Goal: Information Seeking & Learning: Check status

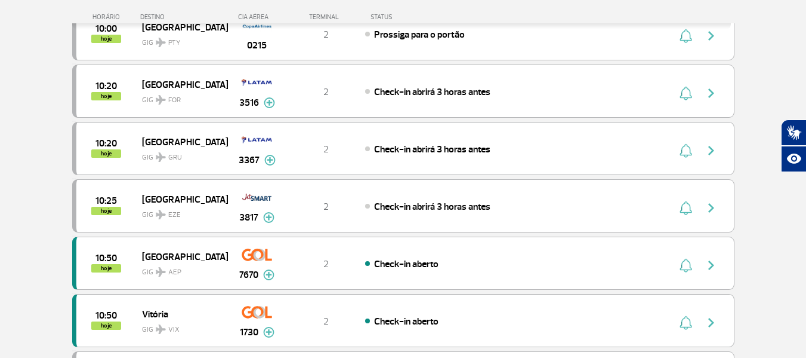
scroll to position [836, 0]
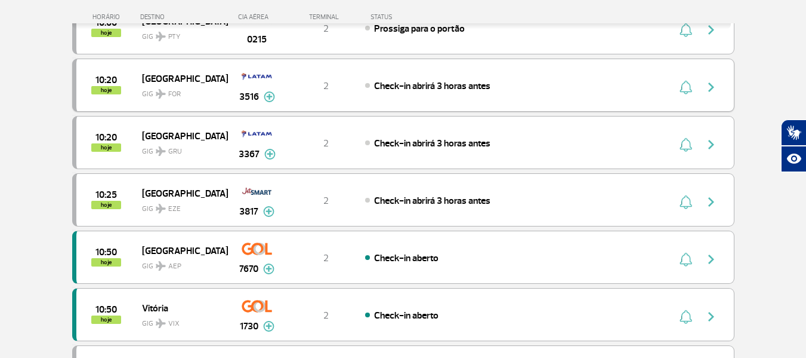
click at [707, 86] on img "button" at bounding box center [711, 87] width 14 height 14
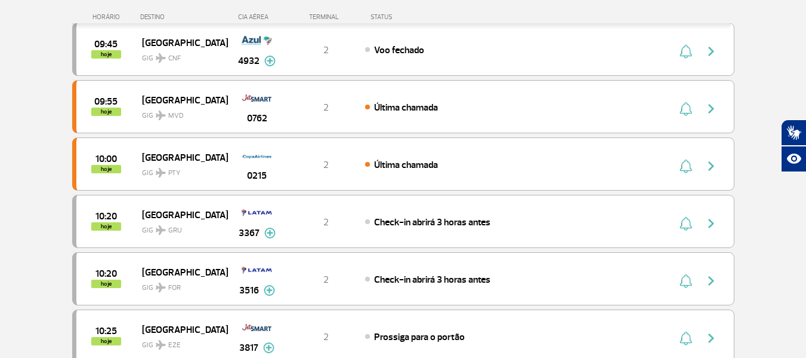
scroll to position [418, 0]
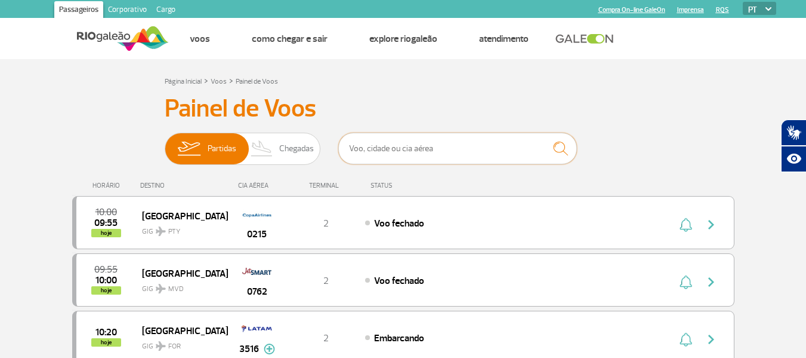
click at [412, 139] on input "text" at bounding box center [457, 149] width 239 height 32
type input "4673"
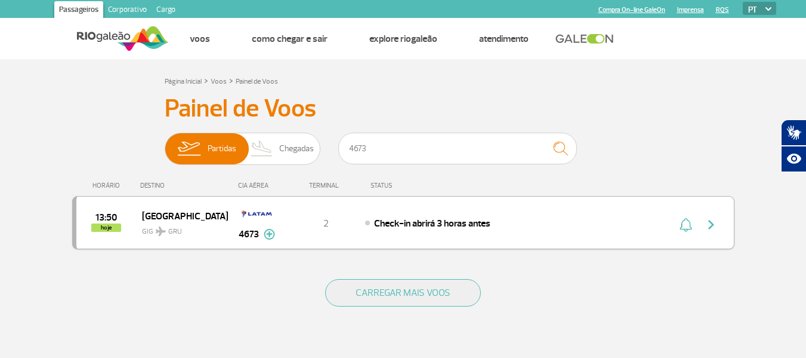
click at [710, 223] on img "button" at bounding box center [711, 224] width 14 height 14
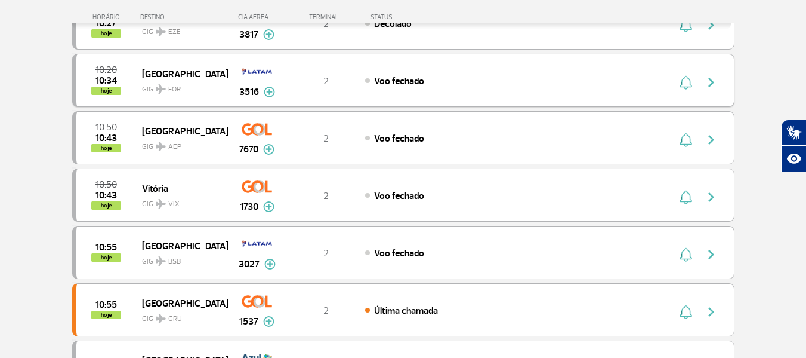
scroll to position [239, 0]
